Goal: Information Seeking & Learning: Learn about a topic

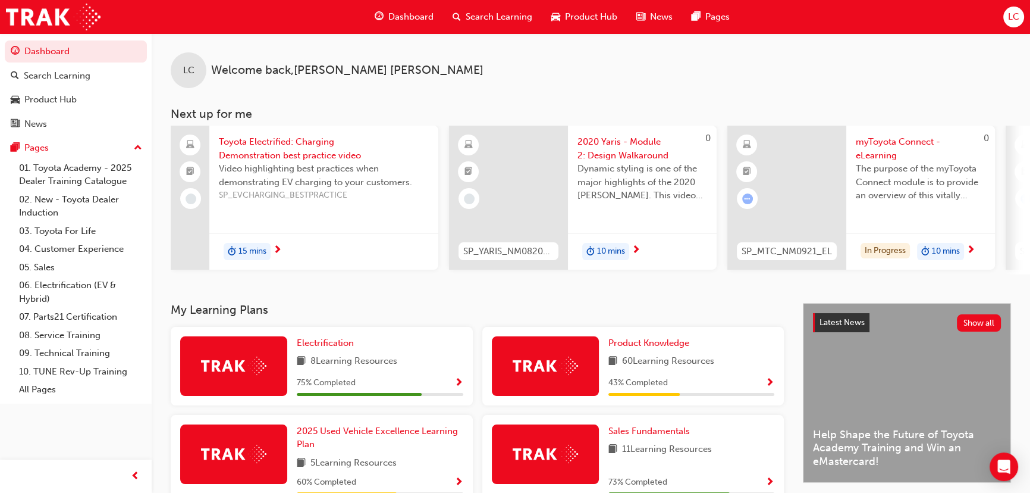
click at [562, 372] on img at bounding box center [545, 365] width 65 height 18
click at [772, 384] on span "Show Progress" at bounding box center [770, 383] width 9 height 11
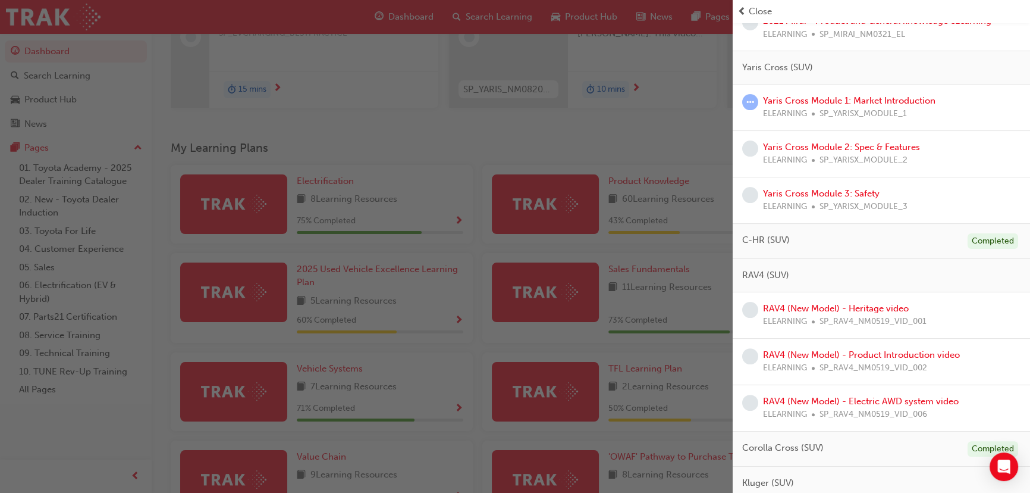
scroll to position [378, 0]
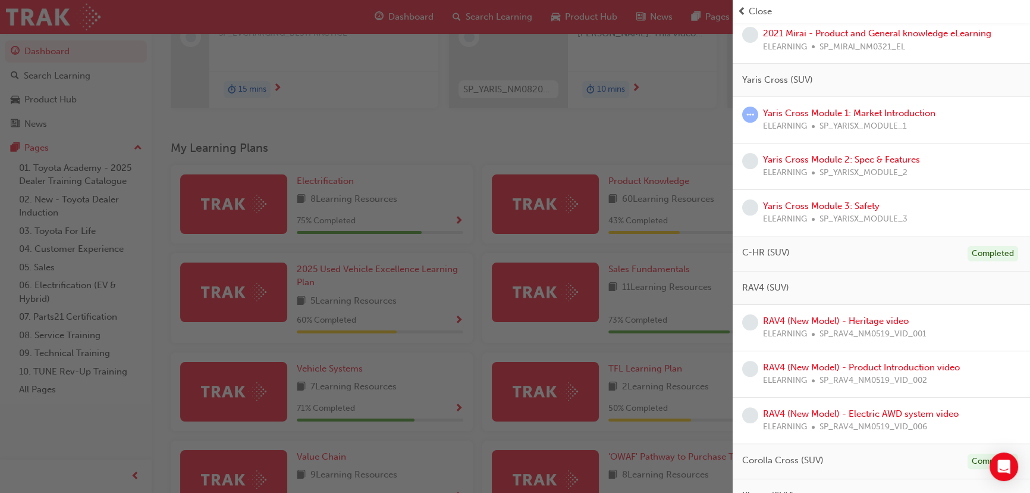
click at [760, 78] on span "Yaris Cross (SUV)" at bounding box center [778, 80] width 71 height 14
click at [804, 110] on link "Yaris Cross Module 1: Market Introduction" at bounding box center [849, 113] width 173 height 11
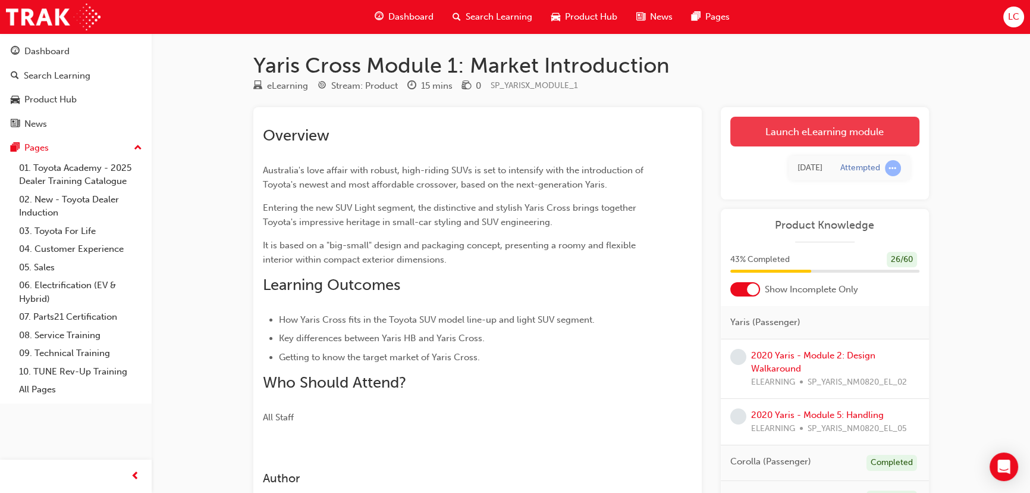
click at [848, 136] on link "Launch eLearning module" at bounding box center [825, 132] width 189 height 30
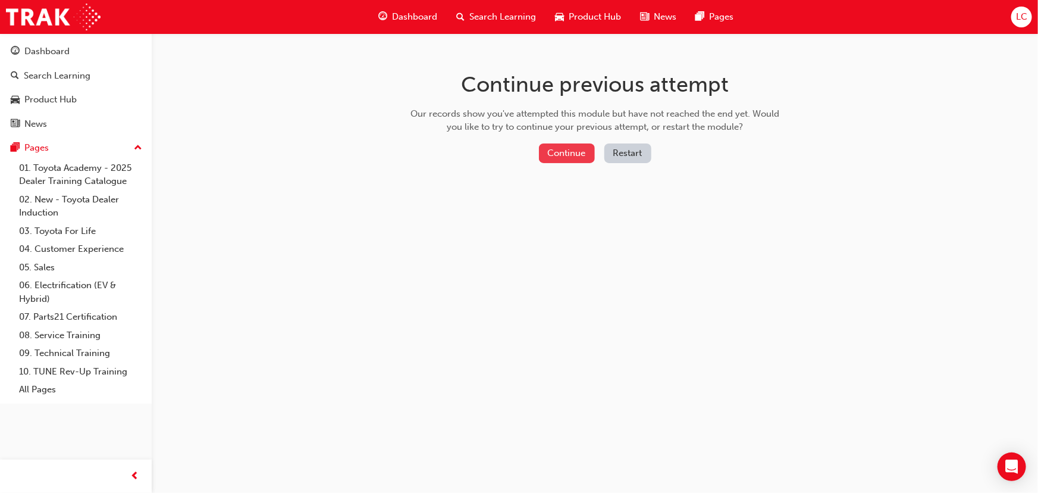
click at [563, 151] on button "Continue" at bounding box center [567, 153] width 56 height 20
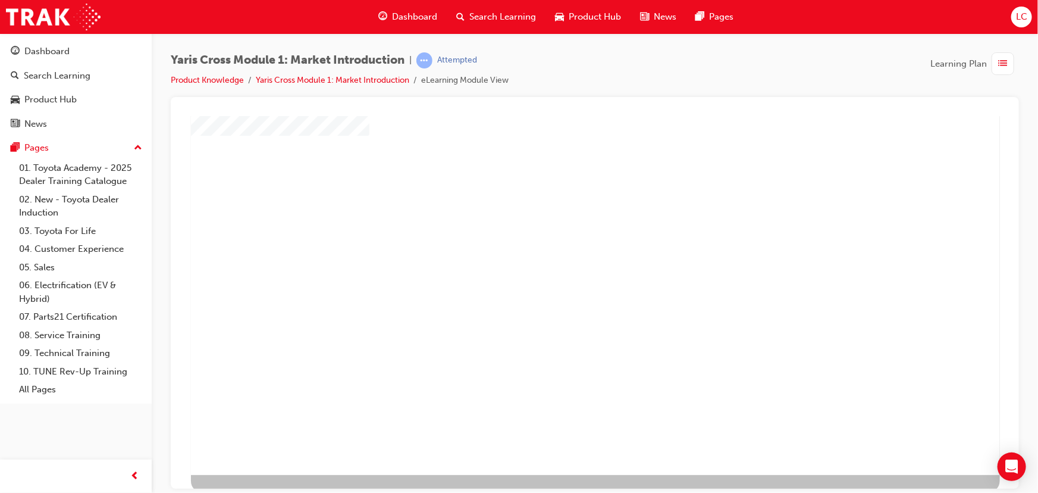
scroll to position [73, 0]
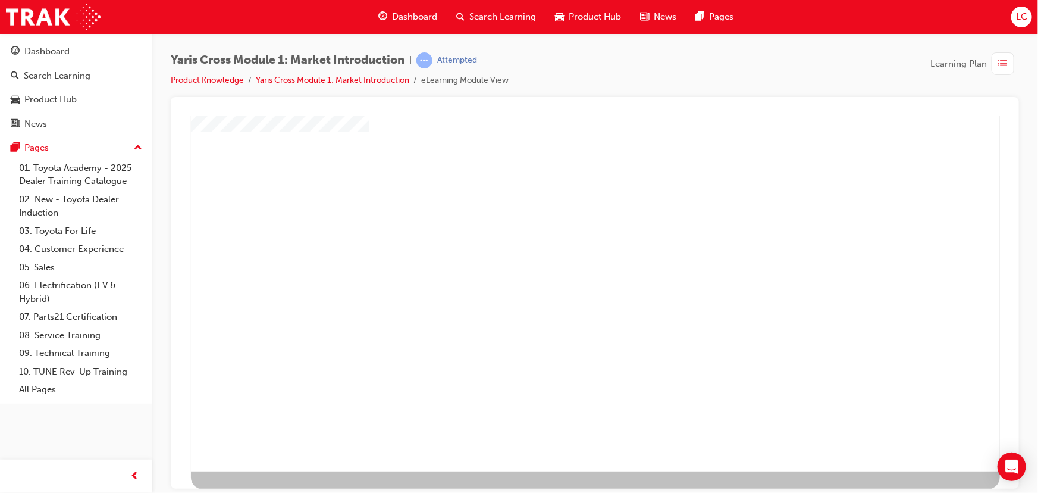
click at [560, 194] on div "play" at bounding box center [560, 194] width 0 height 0
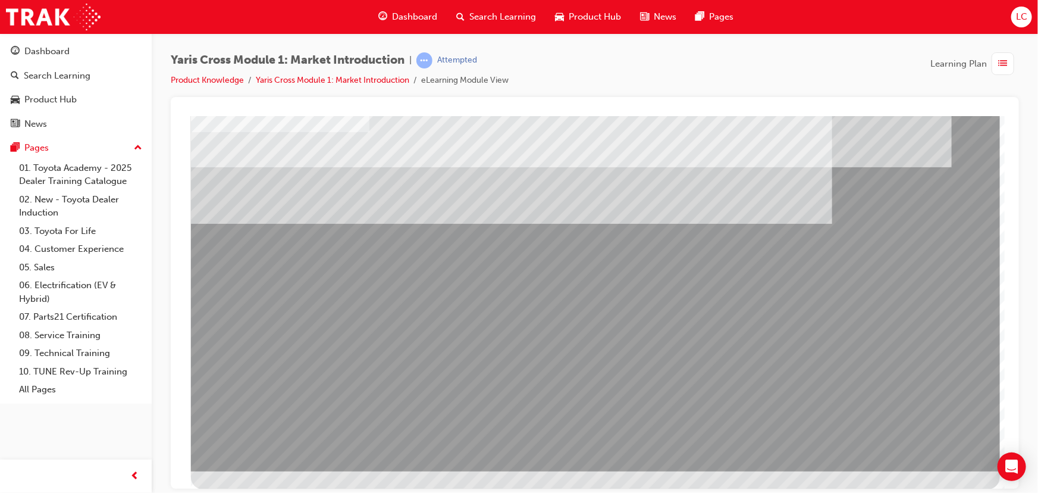
scroll to position [0, 0]
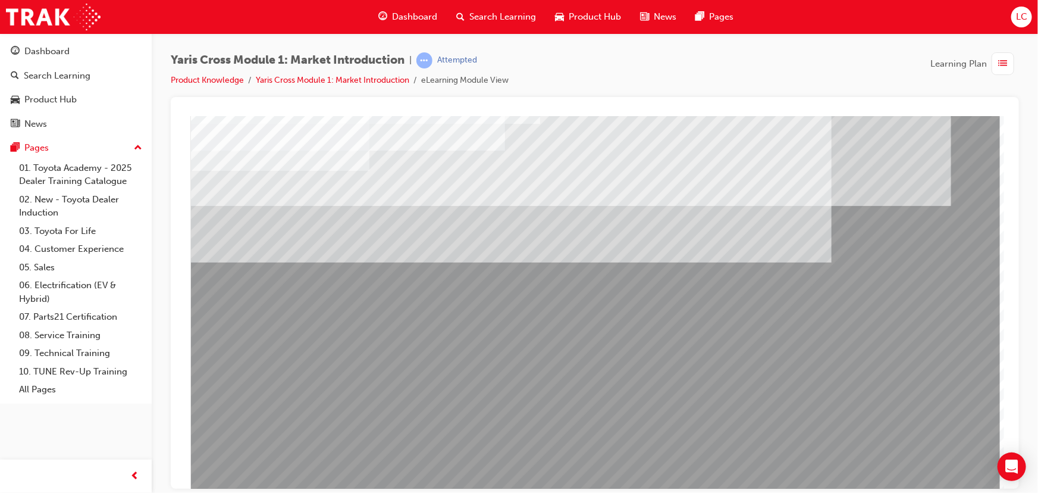
scroll to position [73, 0]
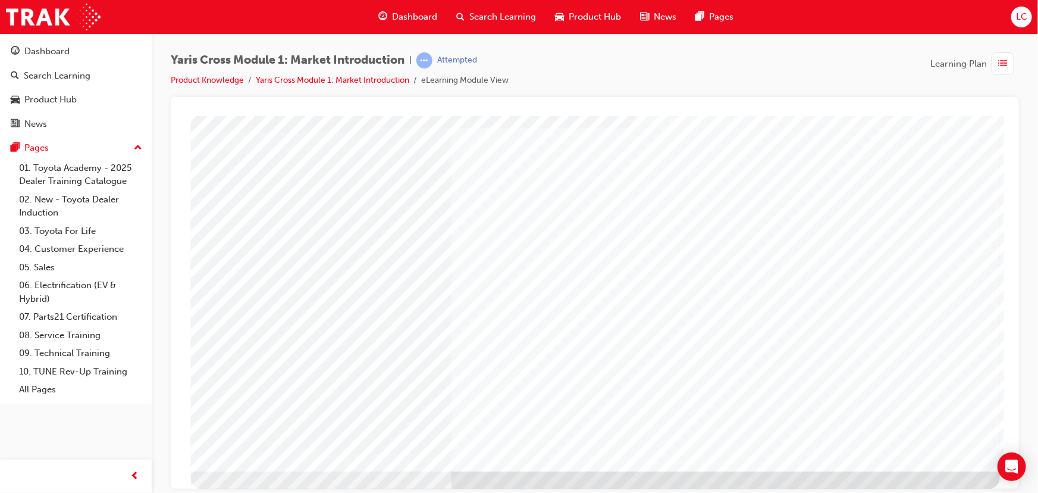
scroll to position [0, 0]
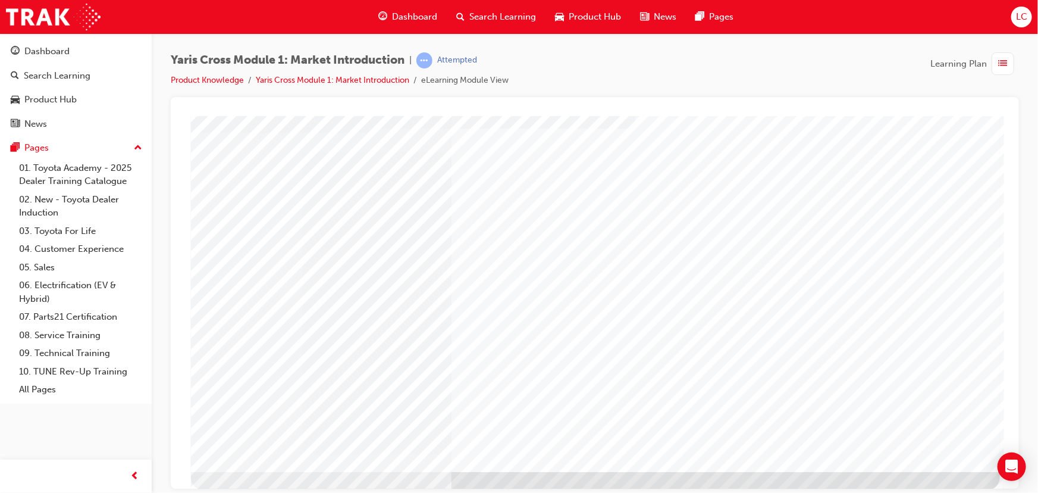
scroll to position [73, 0]
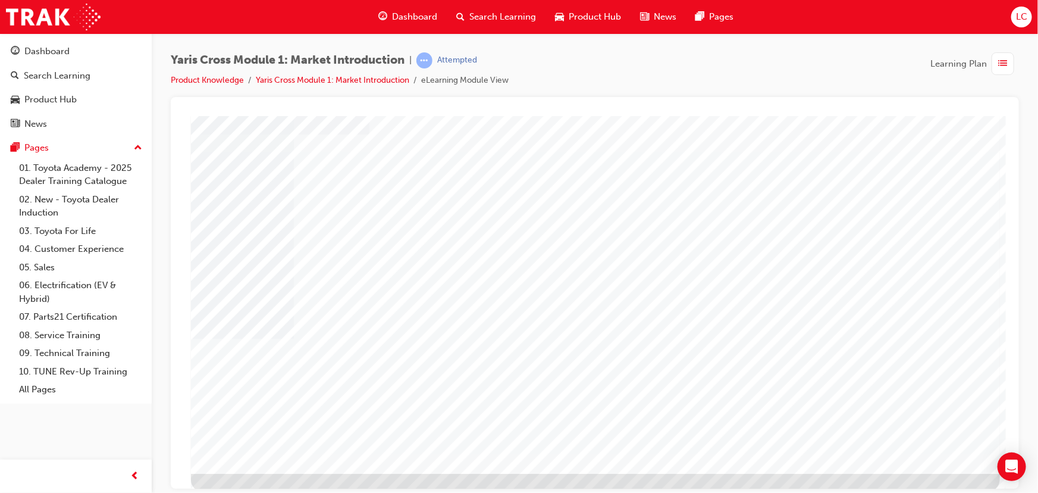
scroll to position [0, 0]
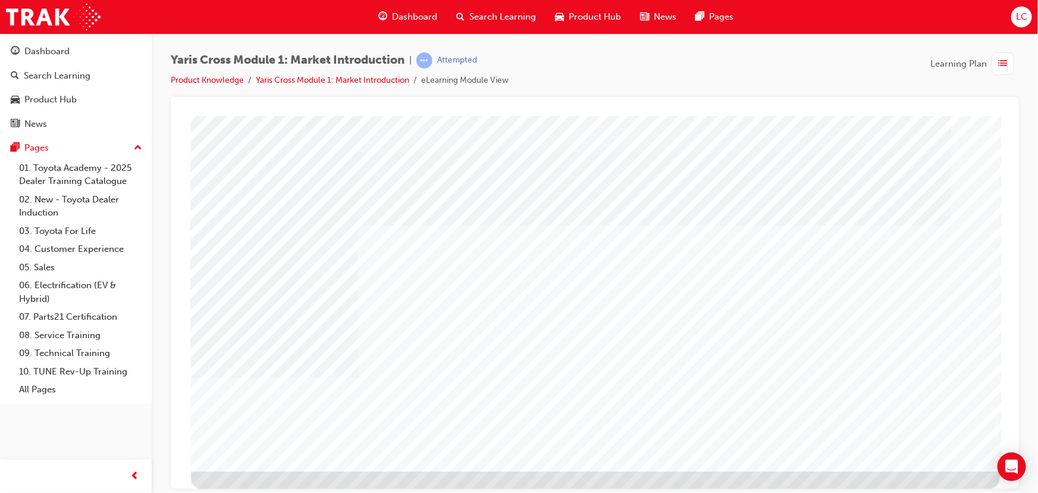
scroll to position [0, 0]
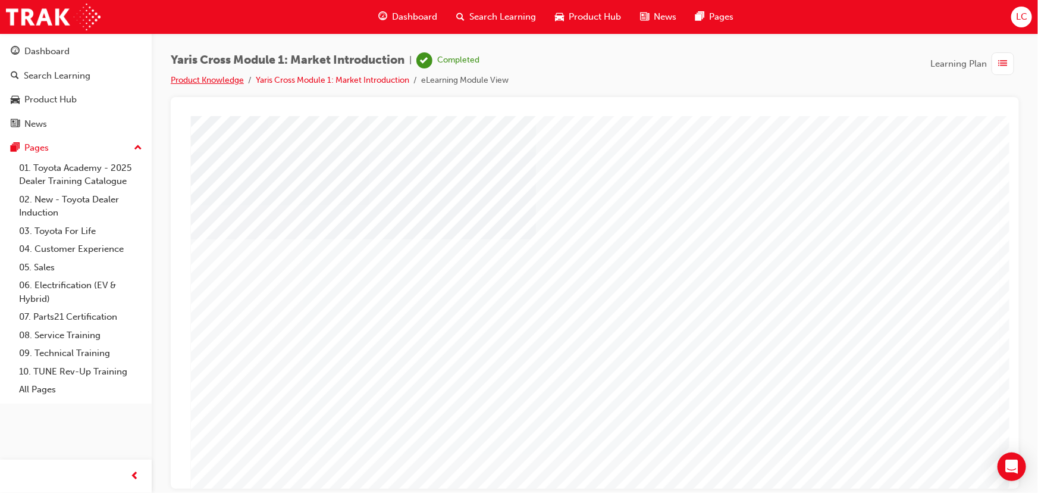
click at [202, 78] on link "Product Knowledge" at bounding box center [207, 80] width 73 height 10
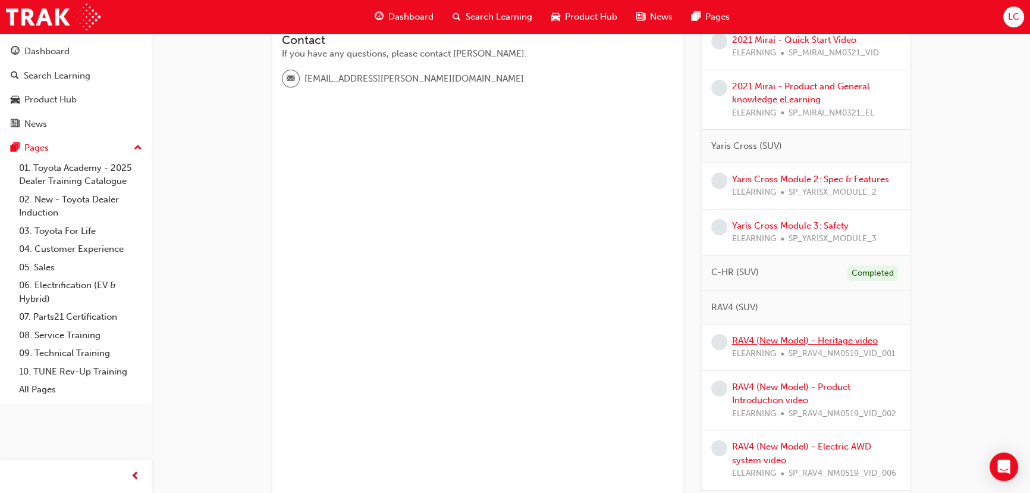
click at [746, 337] on link "RAV4 (New Model) - Heritage video" at bounding box center [805, 340] width 146 height 11
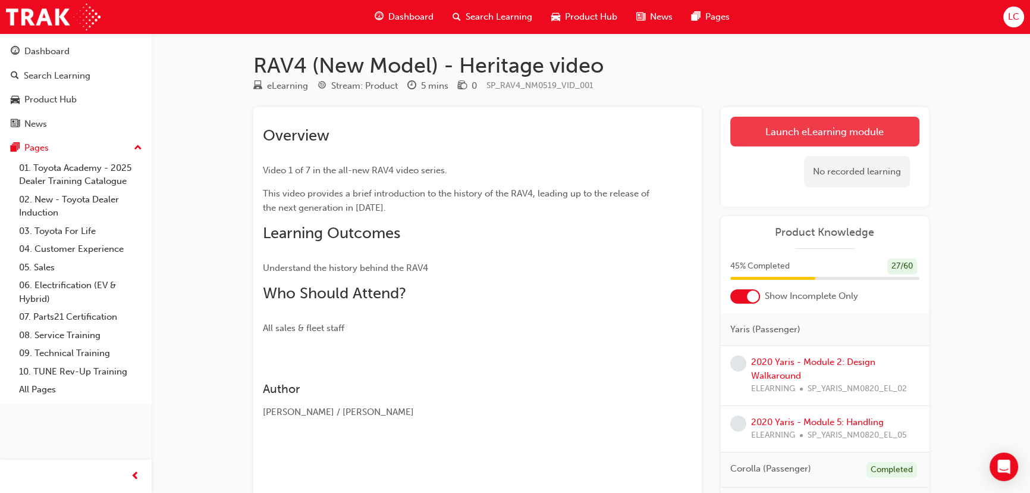
click at [832, 127] on link "Launch eLearning module" at bounding box center [825, 132] width 189 height 30
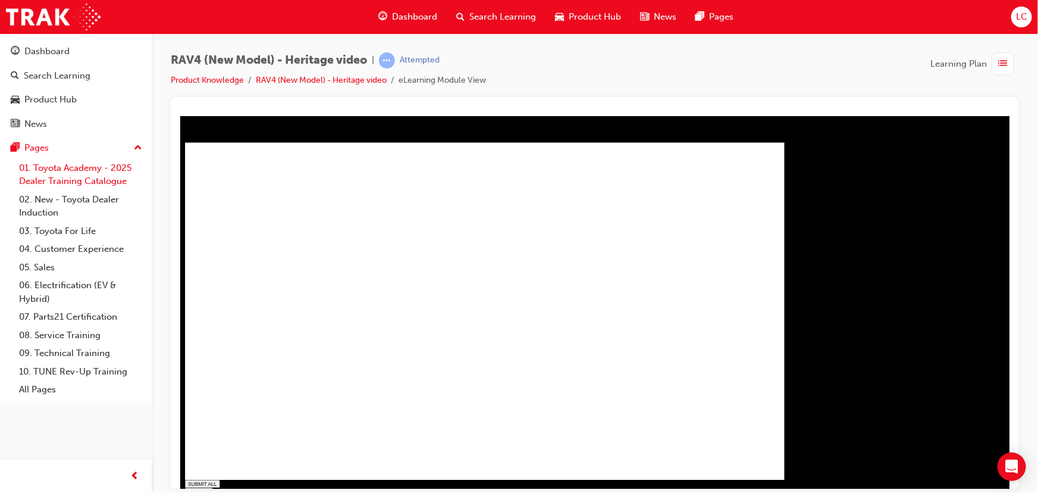
click at [73, 170] on link "01. Toyota Academy - 2025 Dealer Training Catalogue" at bounding box center [80, 175] width 133 height 32
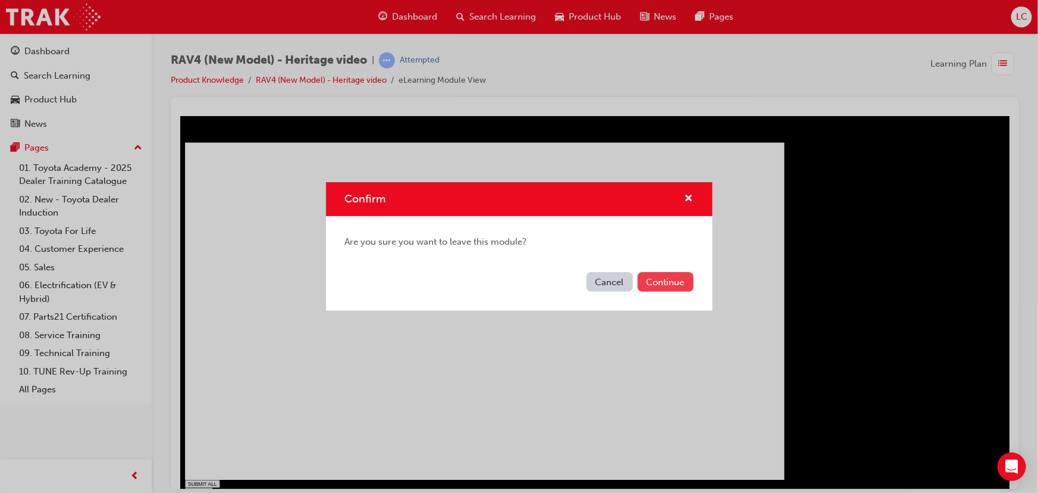
click at [669, 279] on button "Continue" at bounding box center [666, 282] width 56 height 20
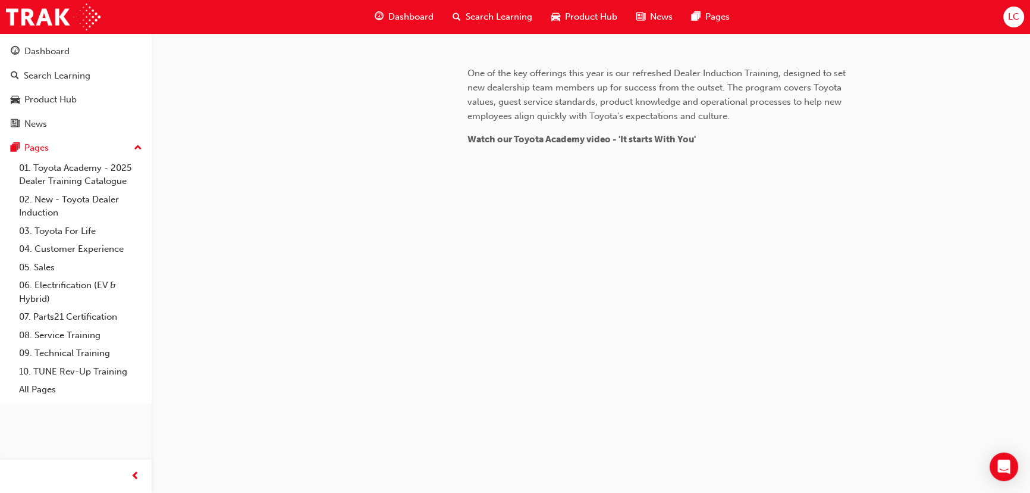
click at [672, 10] on span "2025 Dealer Training Catalogue" at bounding box center [682, 1] width 232 height 18
